Goal: Information Seeking & Learning: Learn about a topic

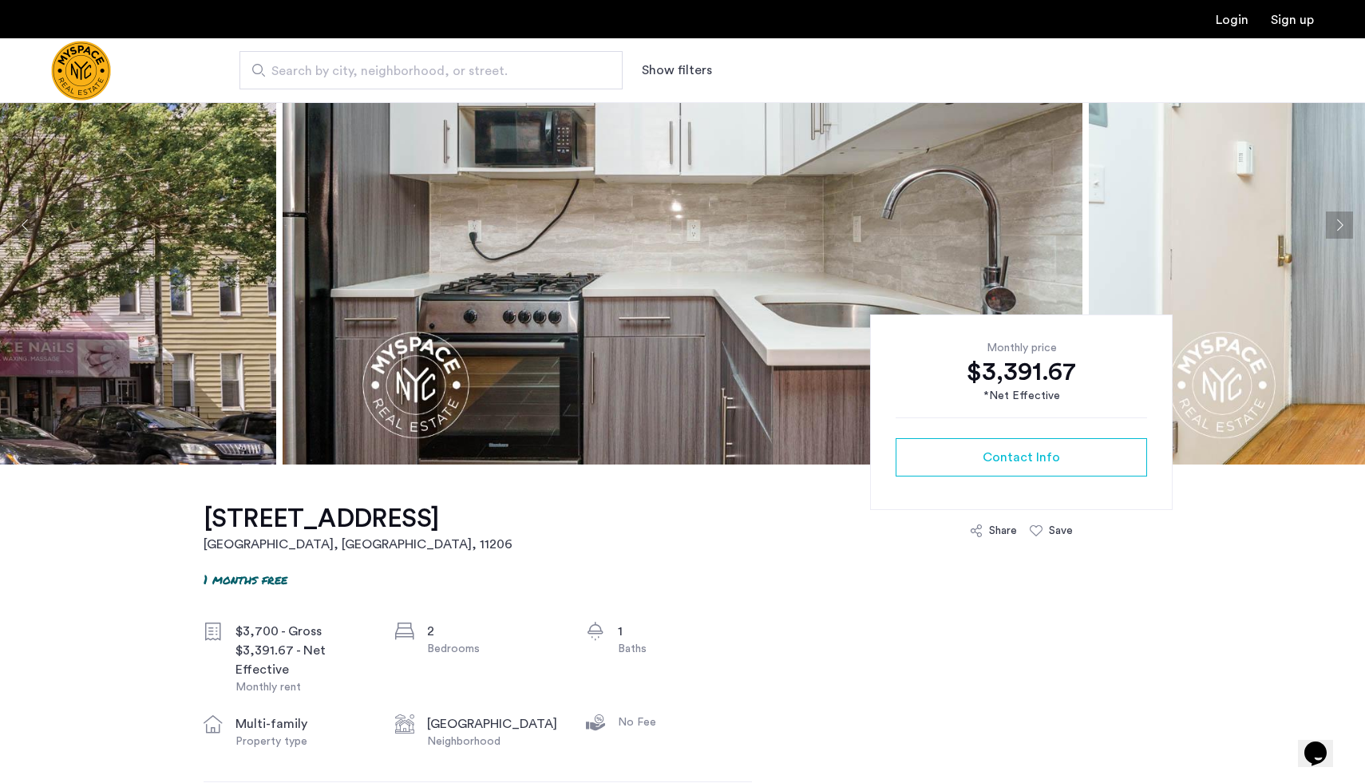
scroll to position [12, 0]
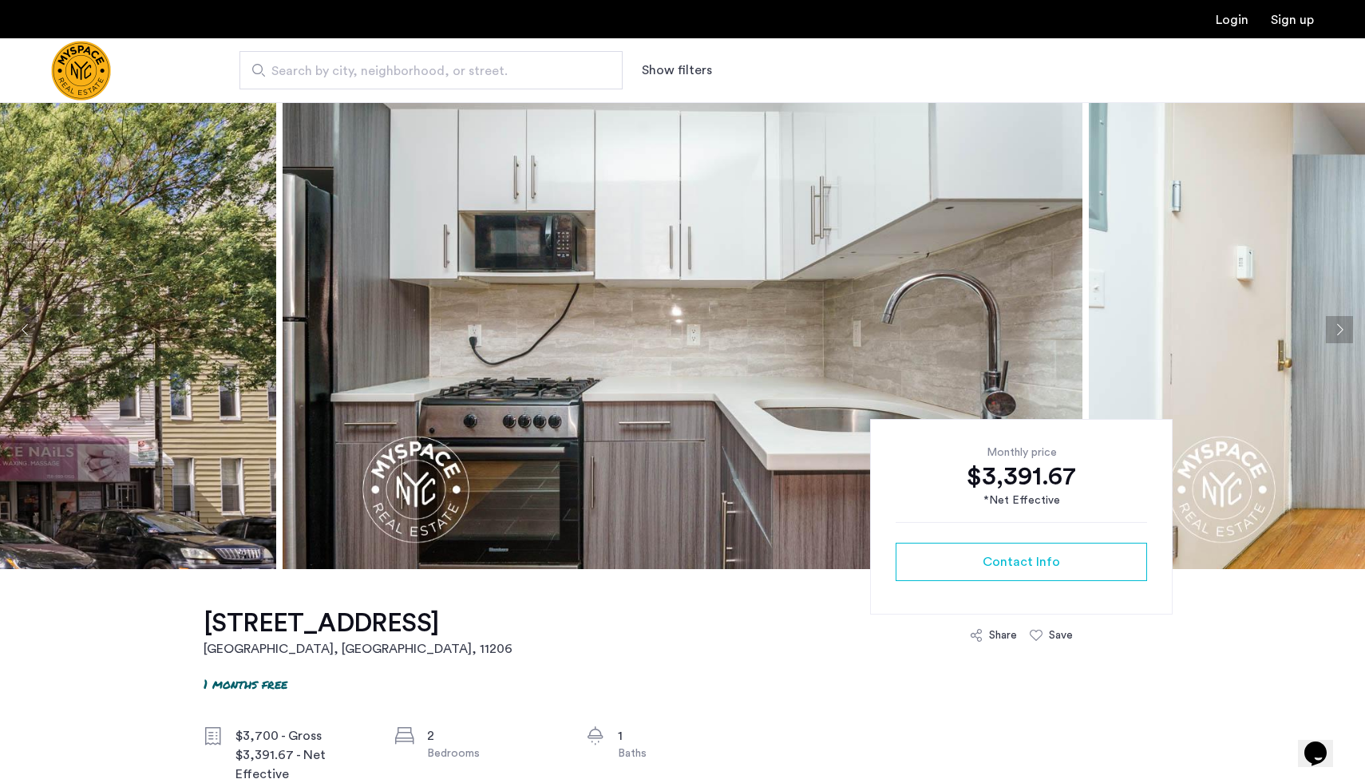
click at [1344, 328] on button "Next apartment" at bounding box center [1339, 329] width 27 height 27
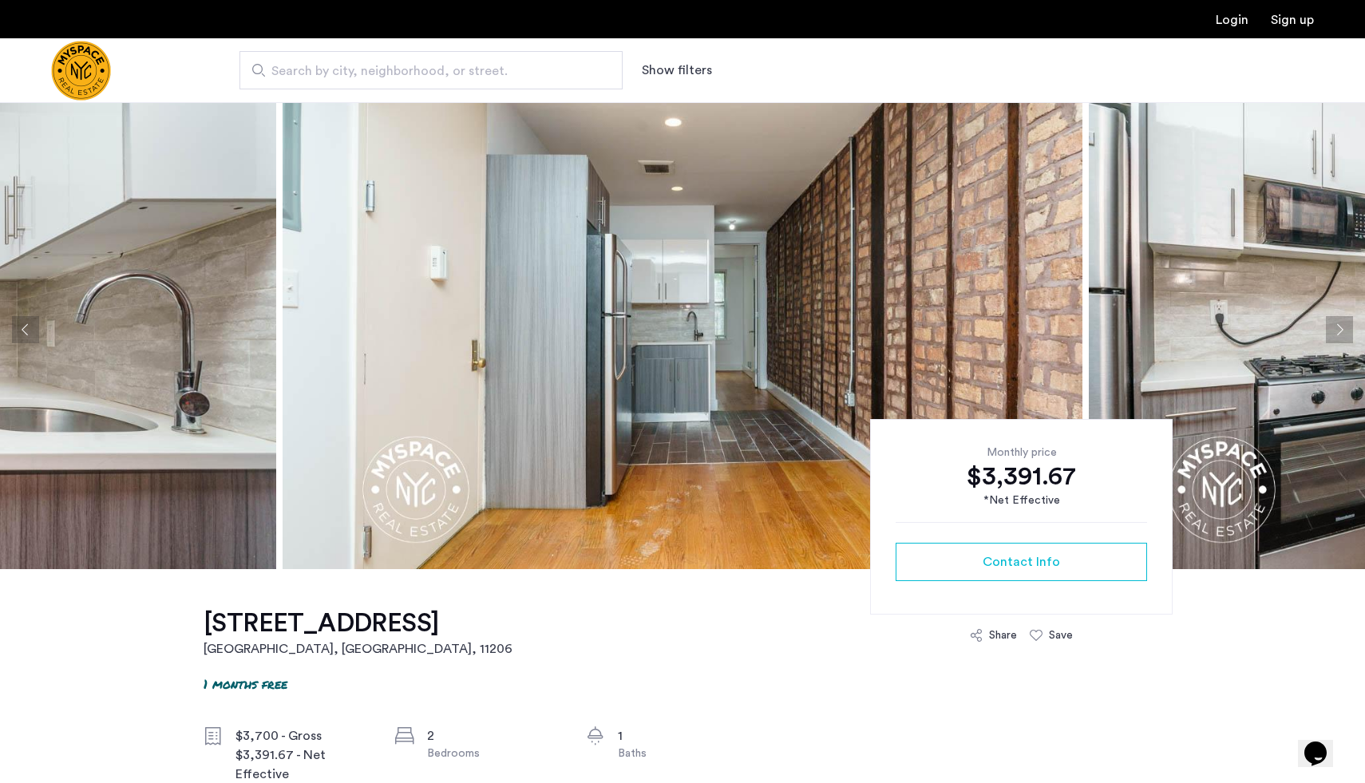
click at [1344, 328] on button "Next apartment" at bounding box center [1339, 329] width 27 height 27
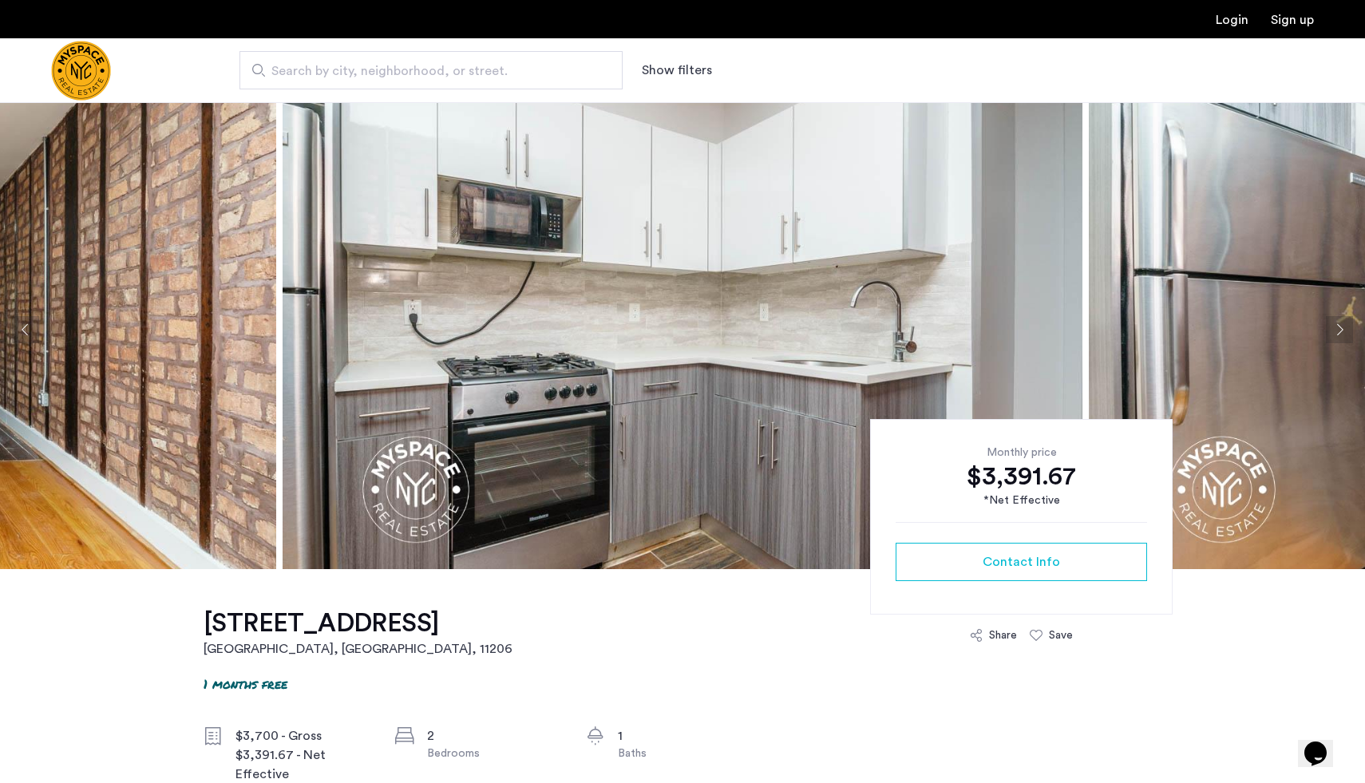
click at [1344, 328] on button "Next apartment" at bounding box center [1339, 329] width 27 height 27
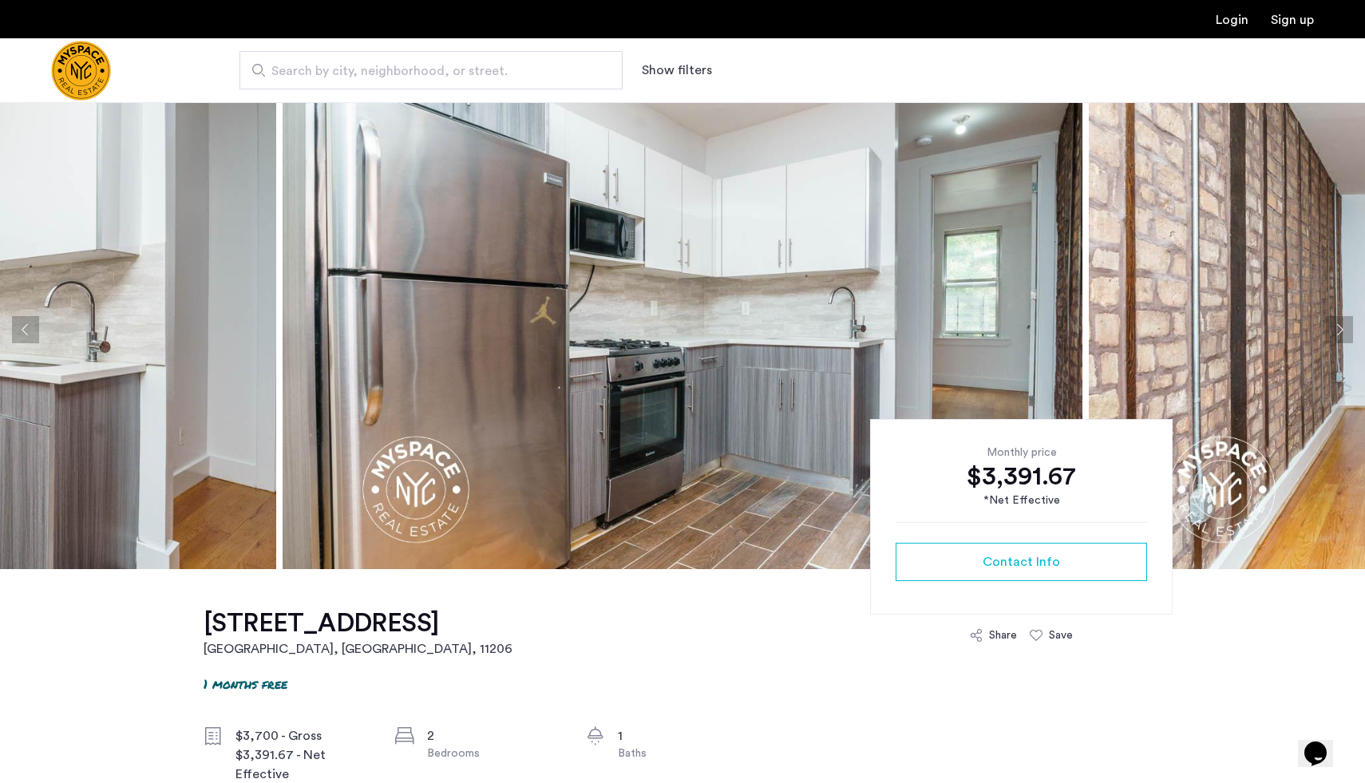
click at [1344, 328] on button "Next apartment" at bounding box center [1339, 329] width 27 height 27
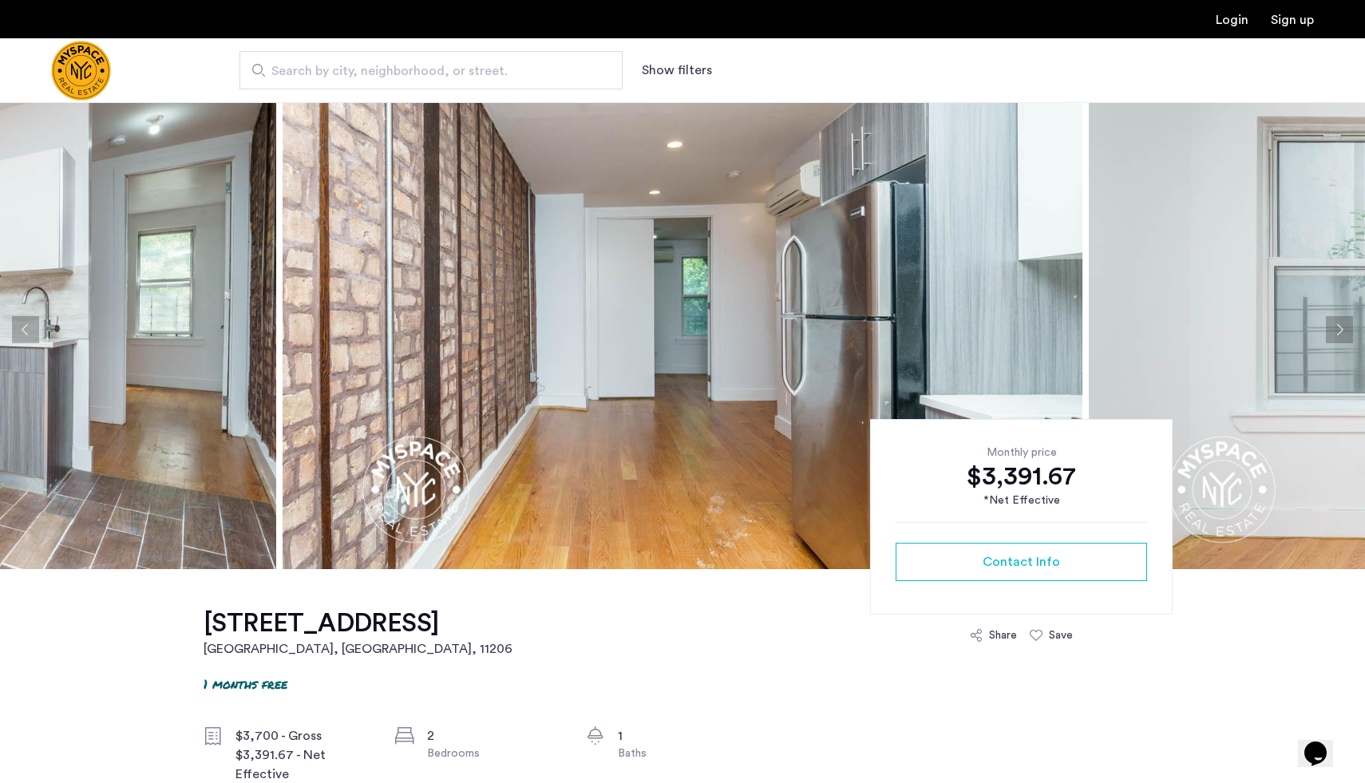
click at [1344, 328] on button "Next apartment" at bounding box center [1339, 329] width 27 height 27
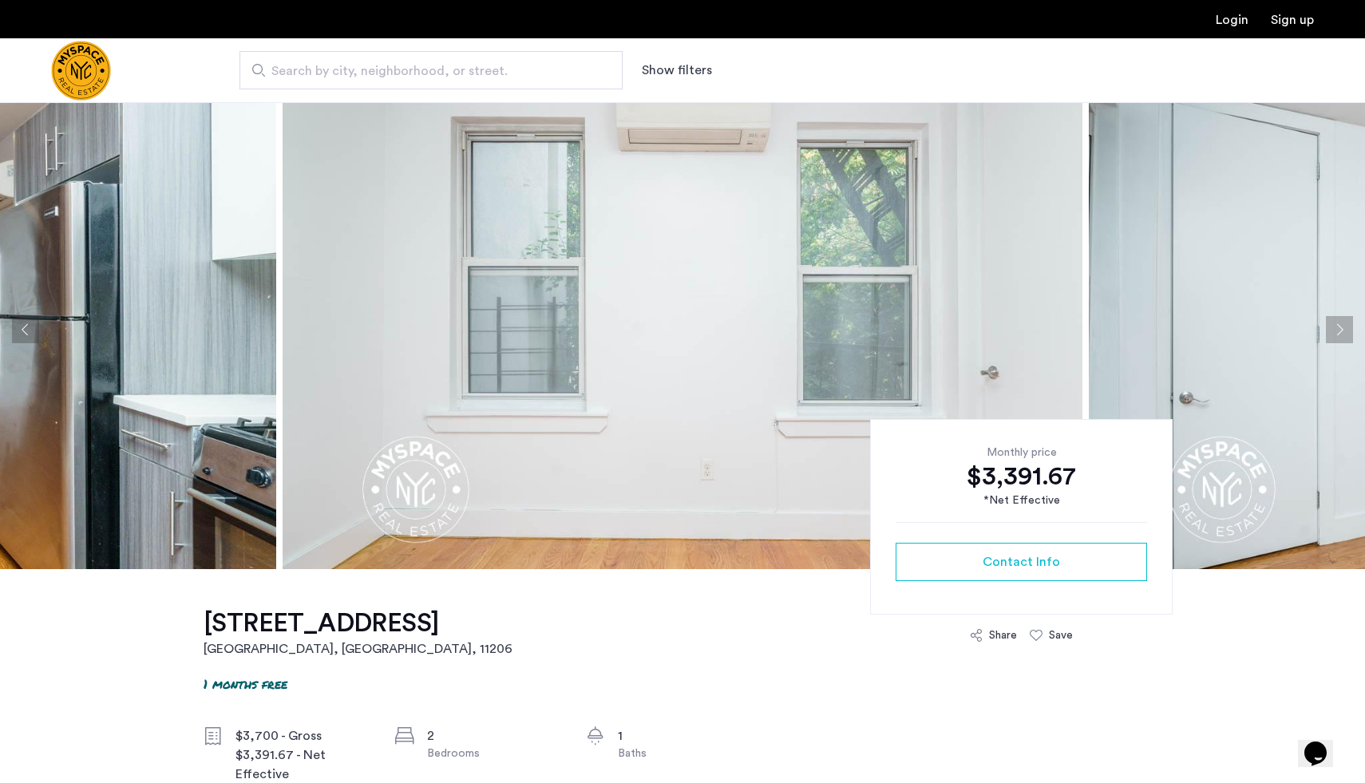
click at [1344, 328] on button "Next apartment" at bounding box center [1339, 329] width 27 height 27
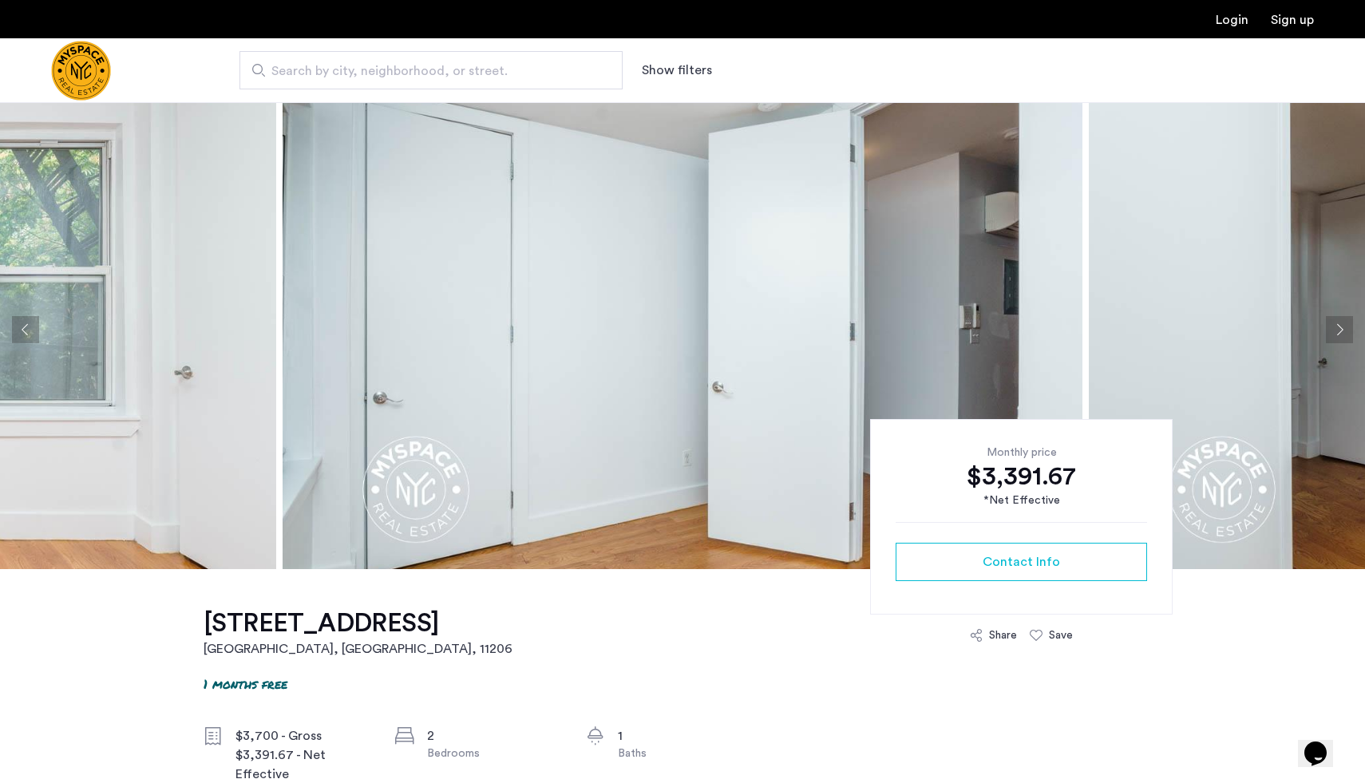
click at [1344, 328] on button "Next apartment" at bounding box center [1339, 329] width 27 height 27
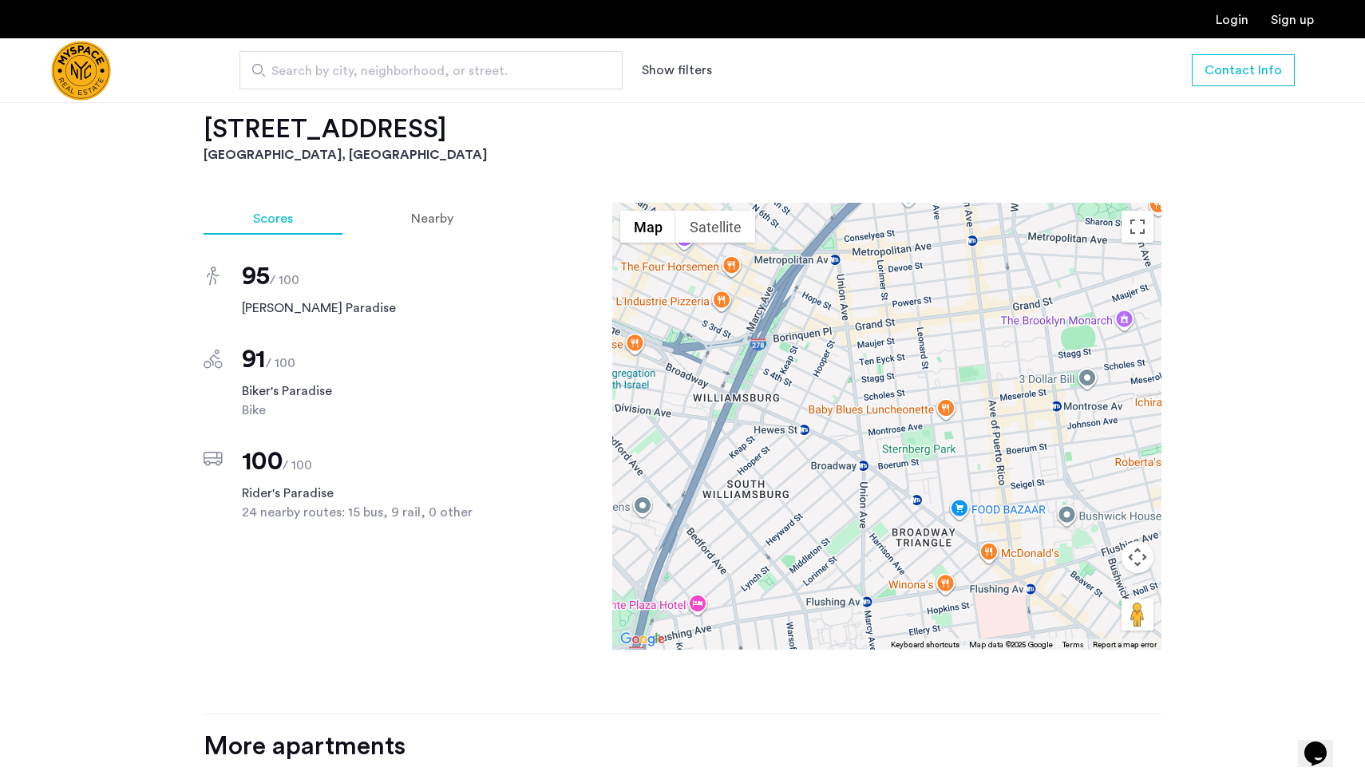
scroll to position [1296, 0]
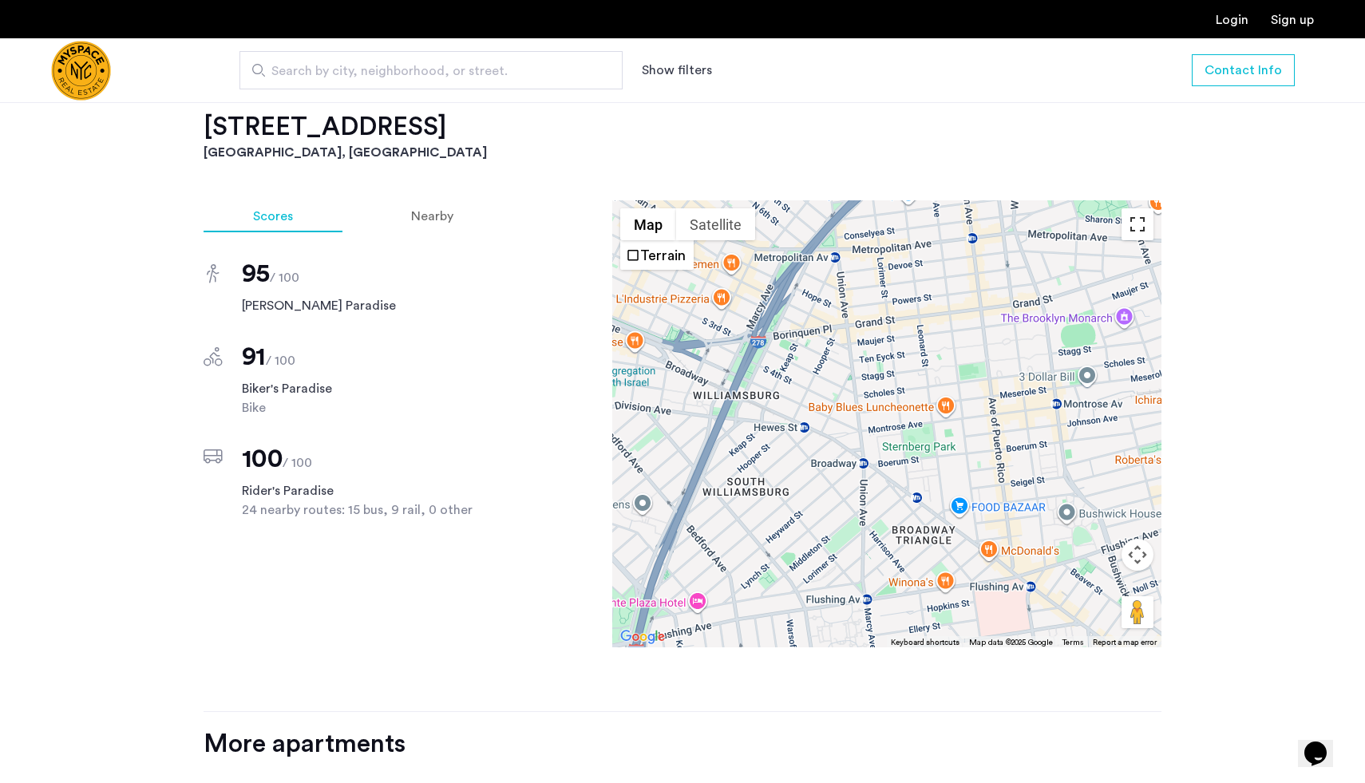
click at [1142, 230] on button "Toggle fullscreen view" at bounding box center [1138, 224] width 32 height 32
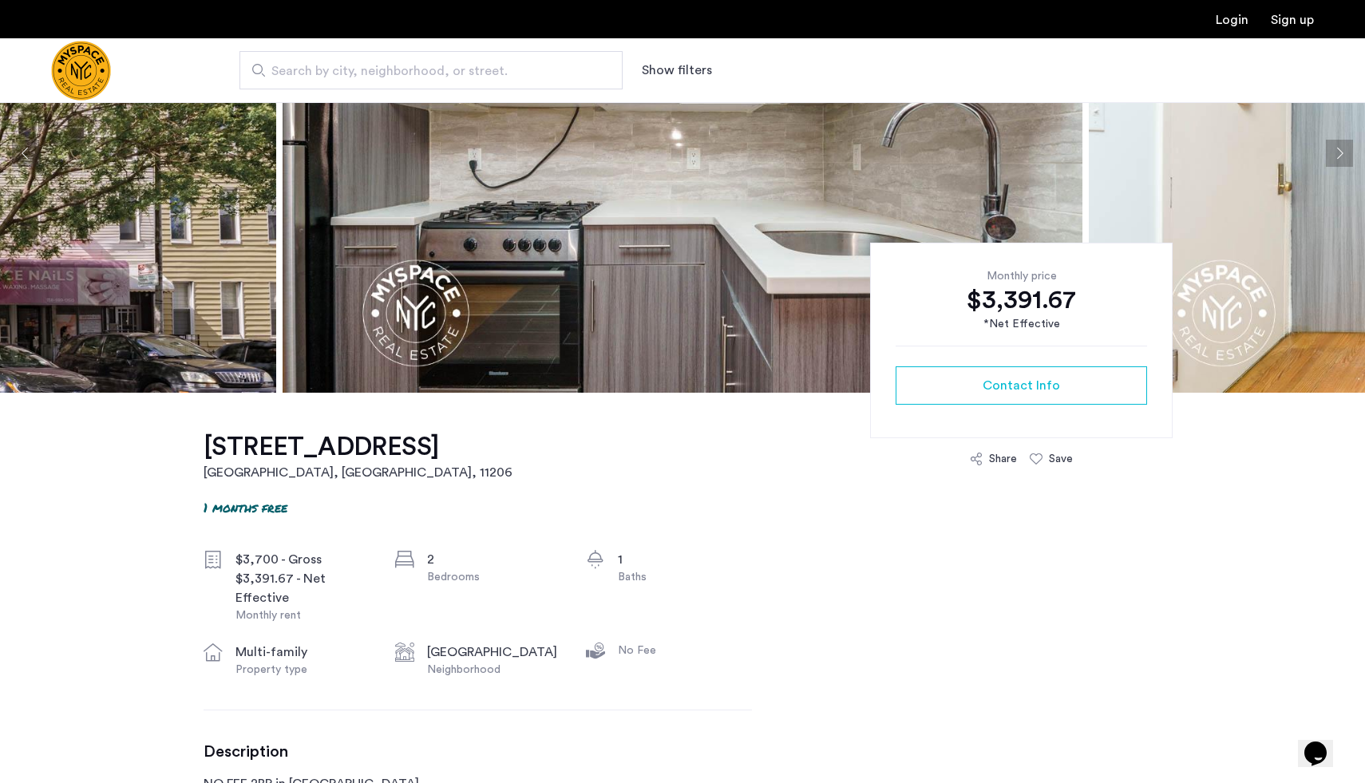
scroll to position [508, 0]
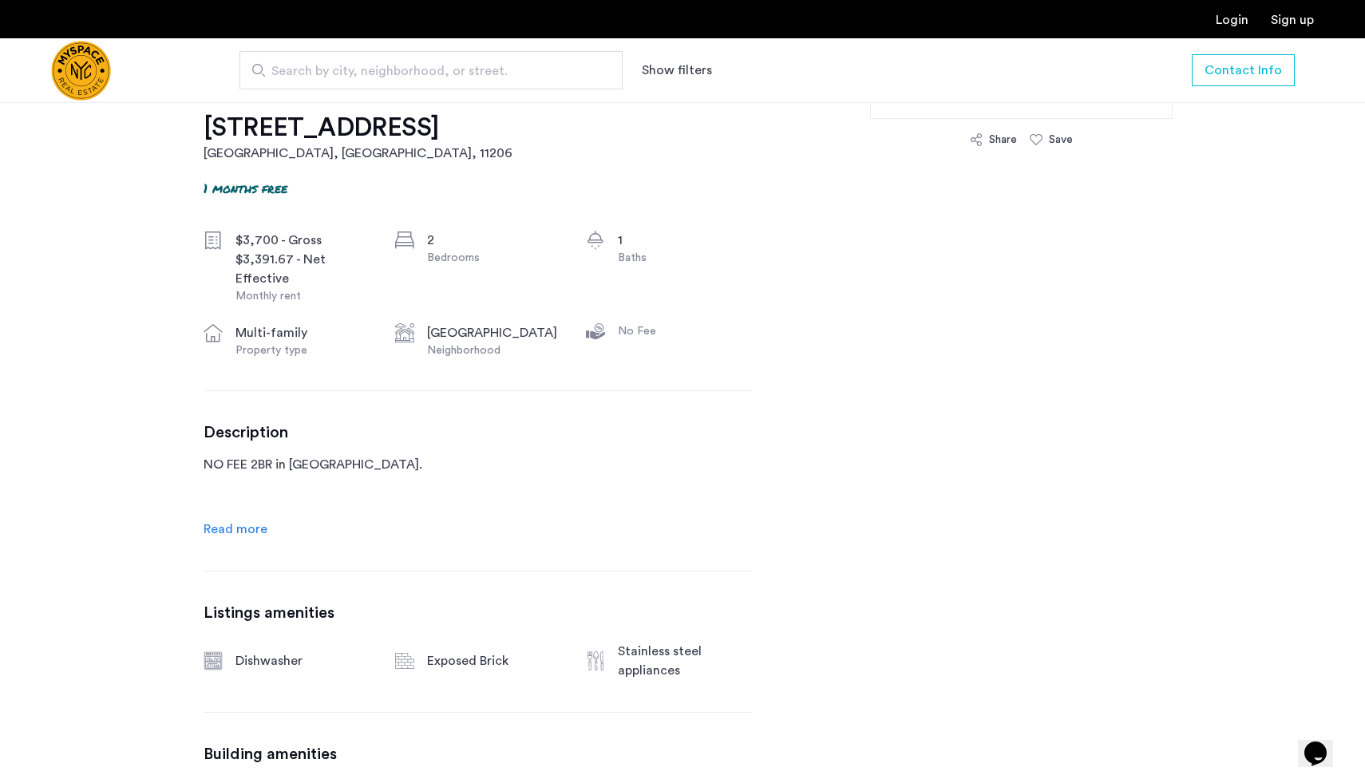
click at [254, 534] on span "Read more" at bounding box center [236, 529] width 64 height 13
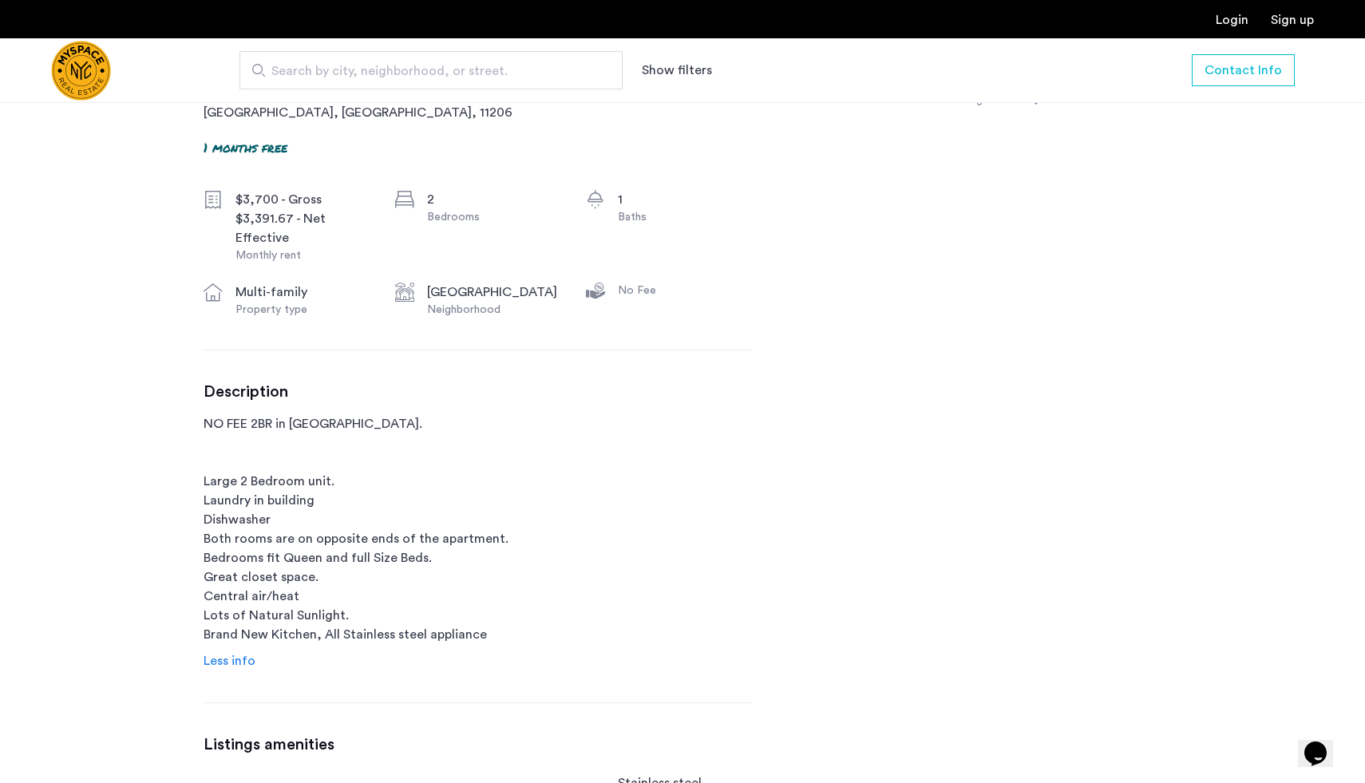
scroll to position [554, 0]
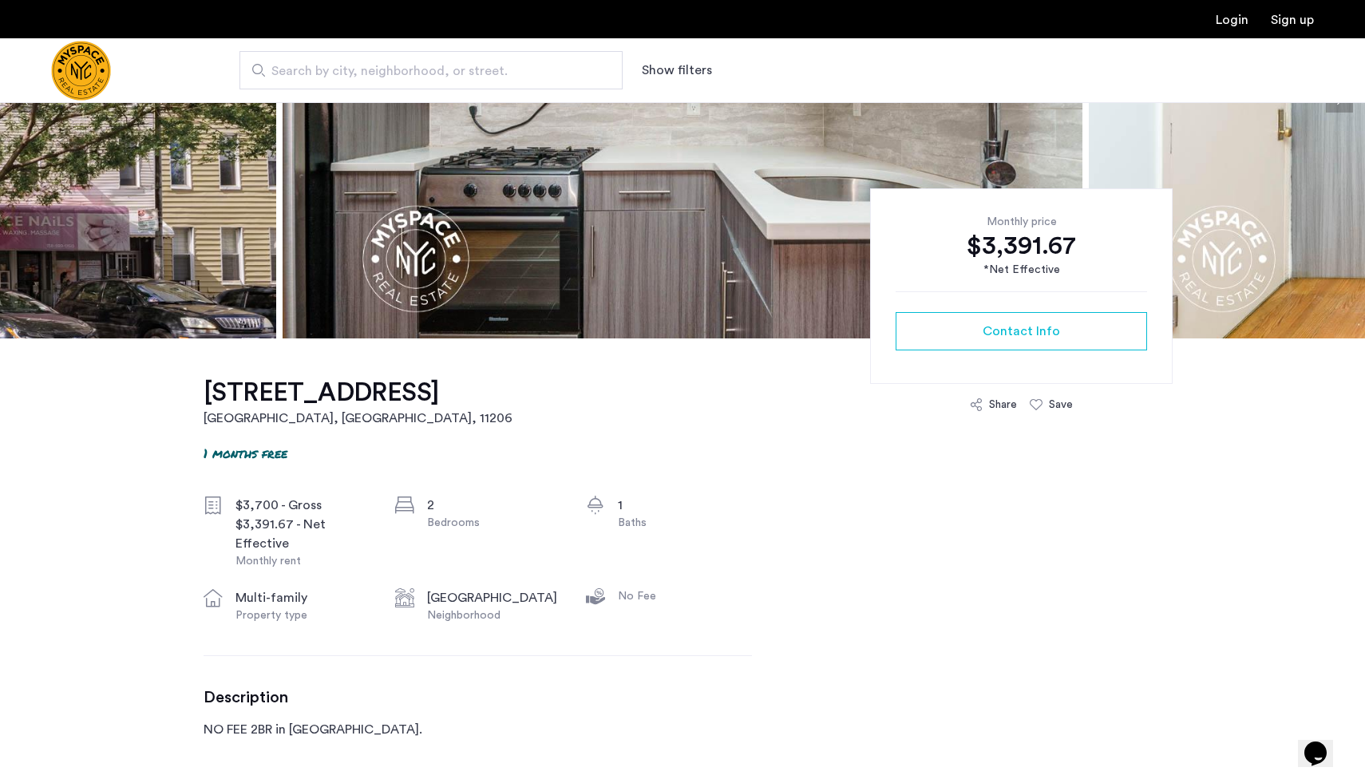
scroll to position [53, 0]
